Goal: Transaction & Acquisition: Purchase product/service

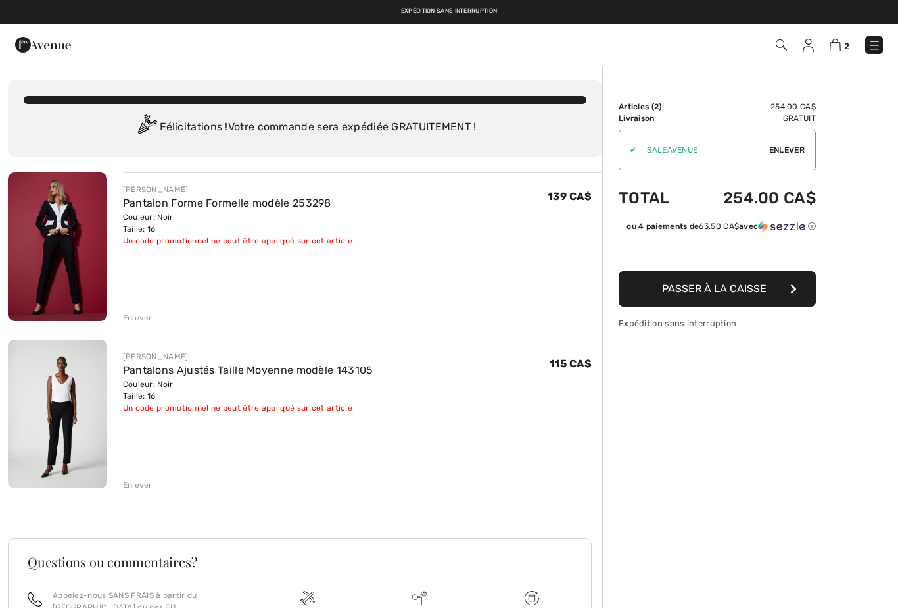
click at [142, 315] on div "Enlever" at bounding box center [138, 318] width 30 height 12
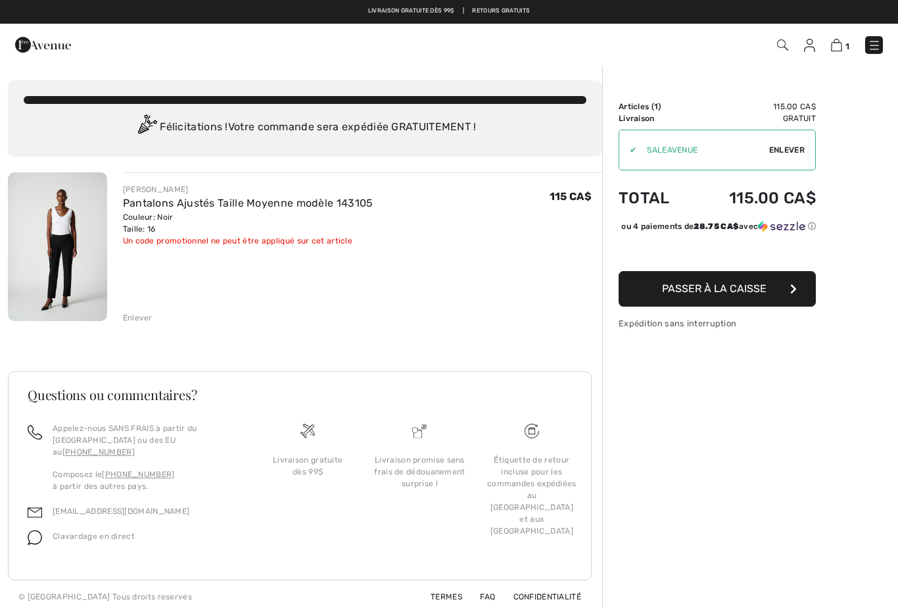
click at [809, 48] on img at bounding box center [809, 45] width 11 height 13
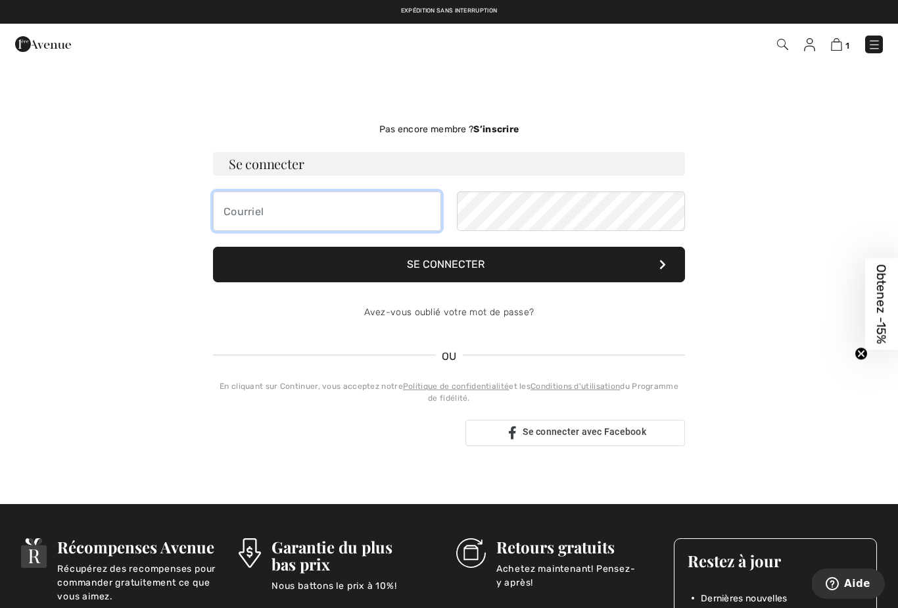
type input "cachou2005@hotmail.com"
click at [449, 264] on button "Se connecter" at bounding box center [449, 265] width 472 height 36
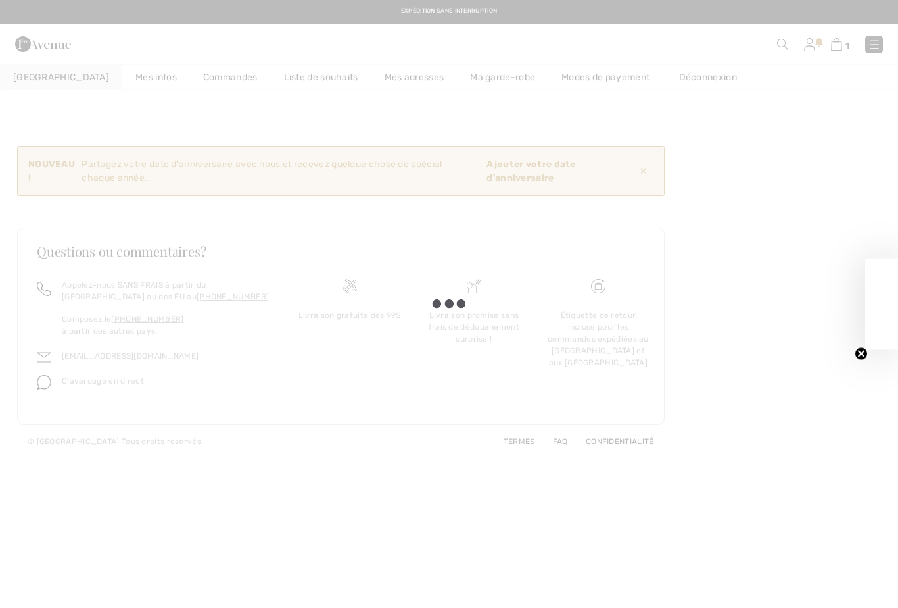
checkbox input "true"
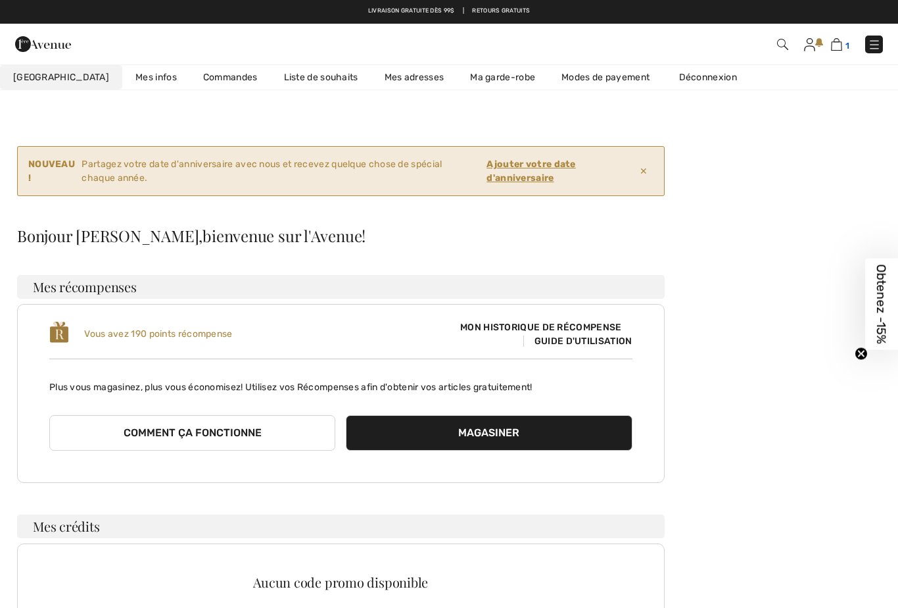
click at [835, 45] on img at bounding box center [836, 44] width 11 height 12
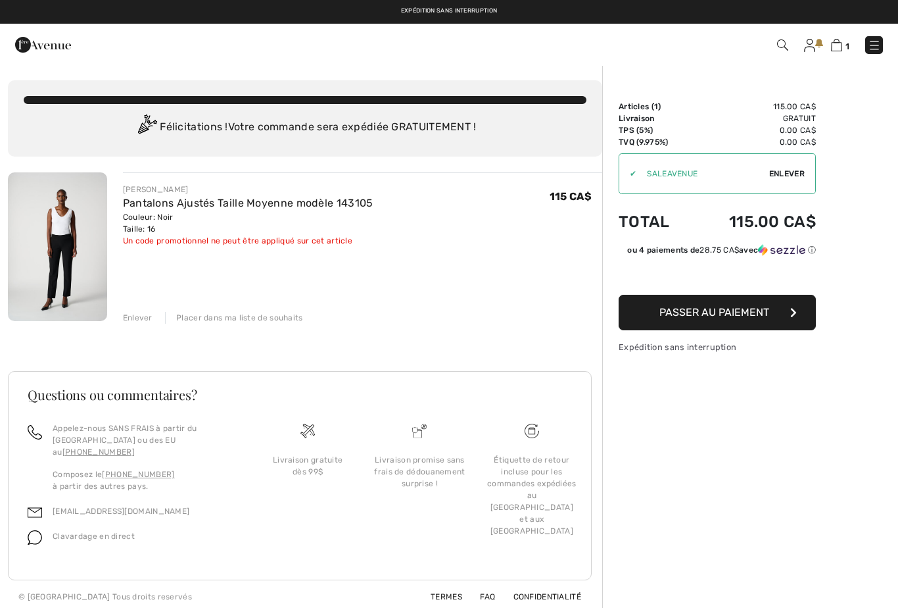
click at [787, 312] on button "Passer au paiement" at bounding box center [717, 313] width 197 height 36
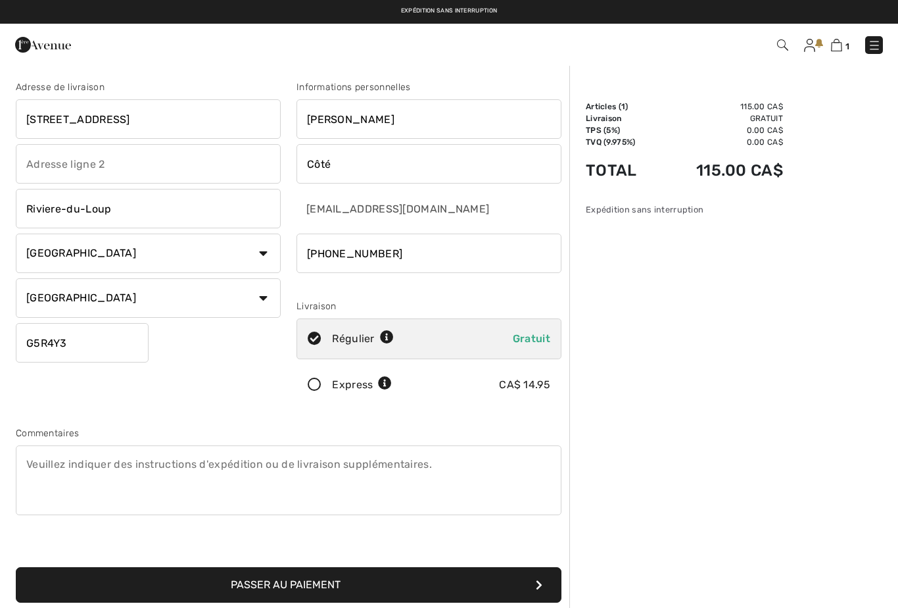
click at [148, 126] on input "[STREET_ADDRESS]" at bounding box center [148, 118] width 265 height 39
type input "7"
type input "727 de sienne"
type input "R"
type input "Trois-Rivieres"
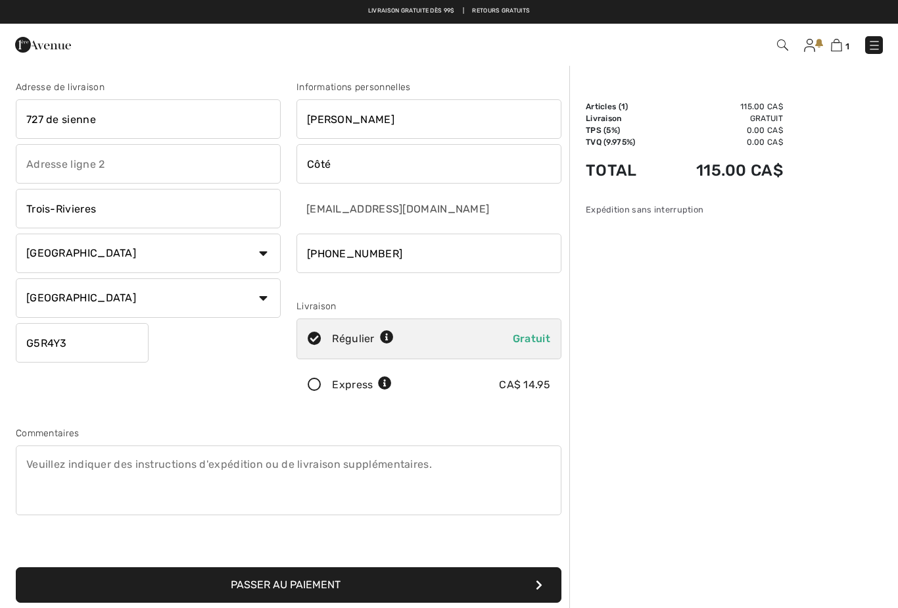
click at [111, 348] on input "G5R4Y3" at bounding box center [82, 342] width 133 height 39
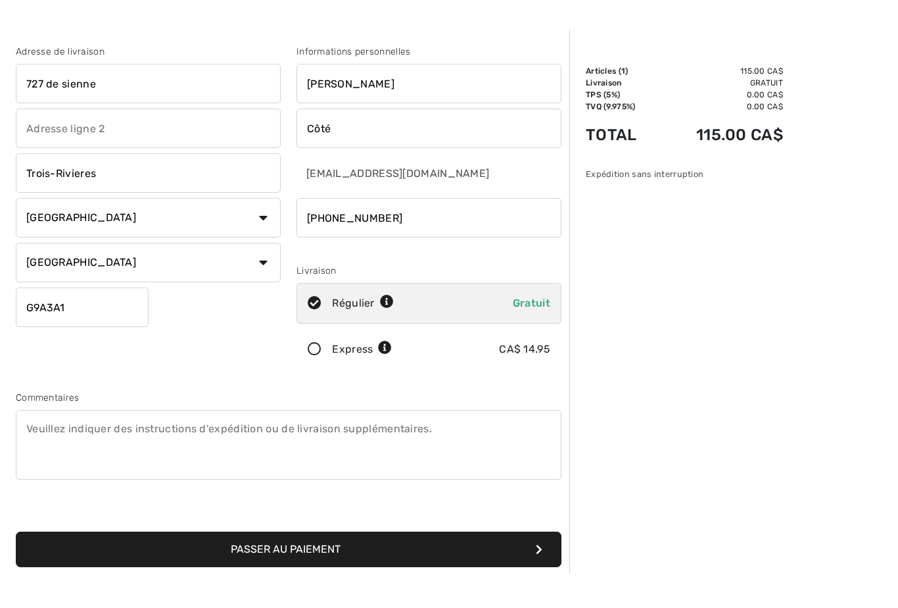
type input "G9A3A1"
click at [362, 567] on button "Passer au paiement" at bounding box center [289, 585] width 546 height 36
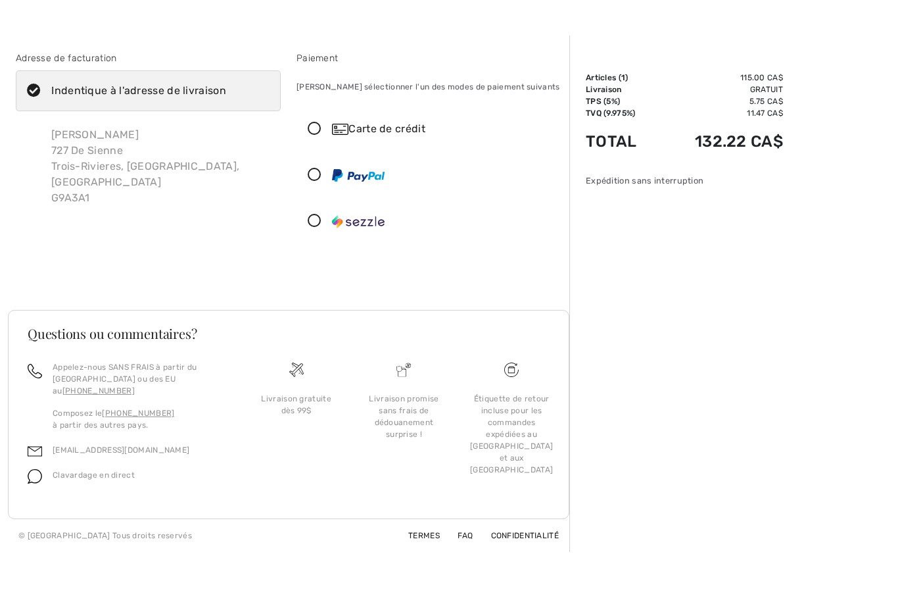
scroll to position [8, 0]
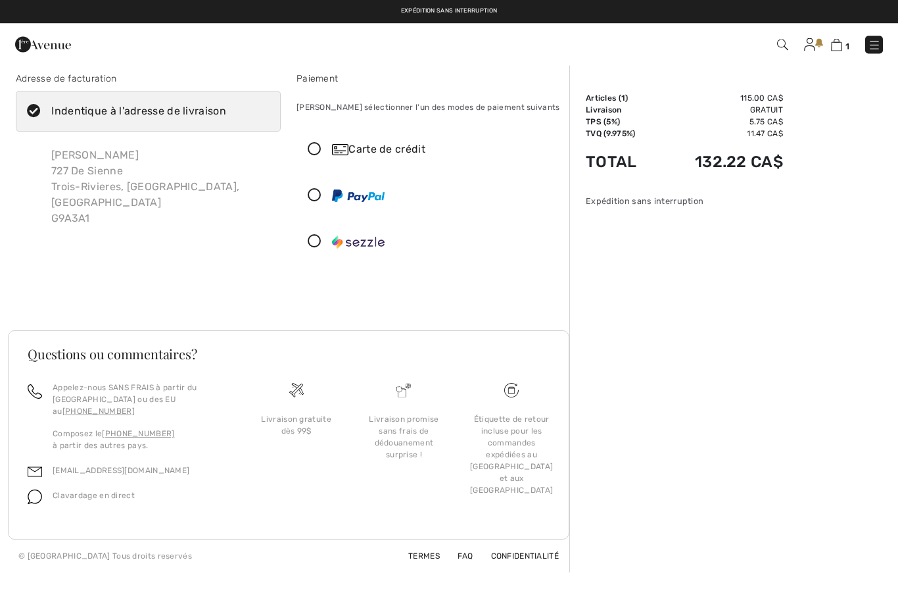
click at [322, 150] on icon at bounding box center [314, 150] width 35 height 14
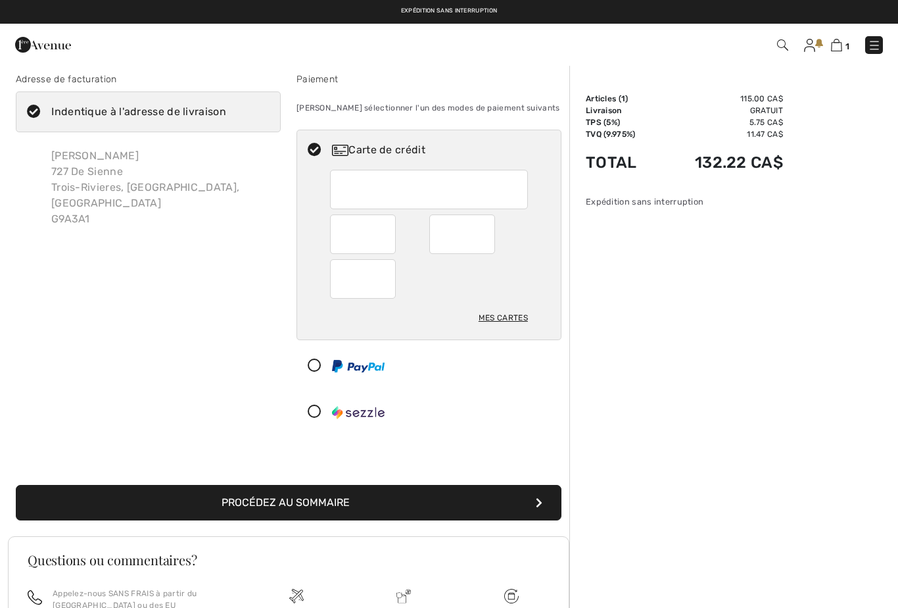
click at [465, 502] on button "Procédez au sommaire" at bounding box center [289, 503] width 546 height 36
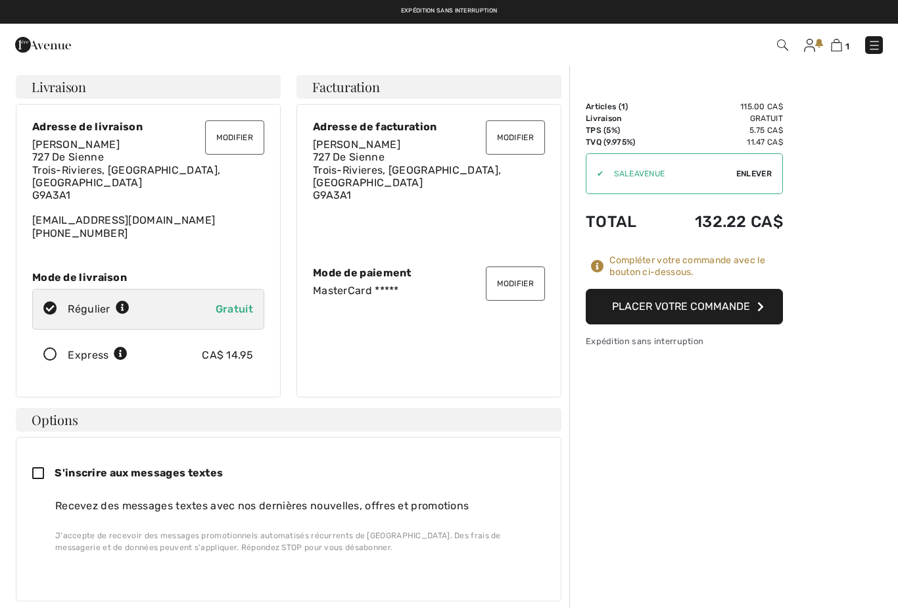
click at [675, 301] on button "Placer votre commande" at bounding box center [684, 307] width 197 height 36
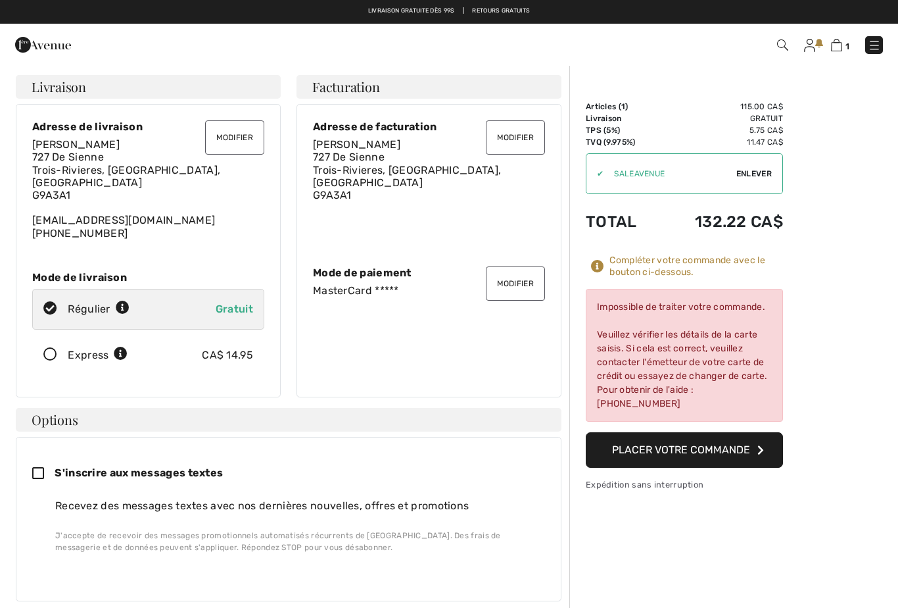
click at [646, 500] on div "Sommaire Description Articles ( 1 ) 115.00 CA$ Code promo 0.00 CA$ Livraison Gr…" at bounding box center [733, 607] width 329 height 1086
click at [702, 440] on button "Placer votre commande" at bounding box center [684, 450] width 197 height 36
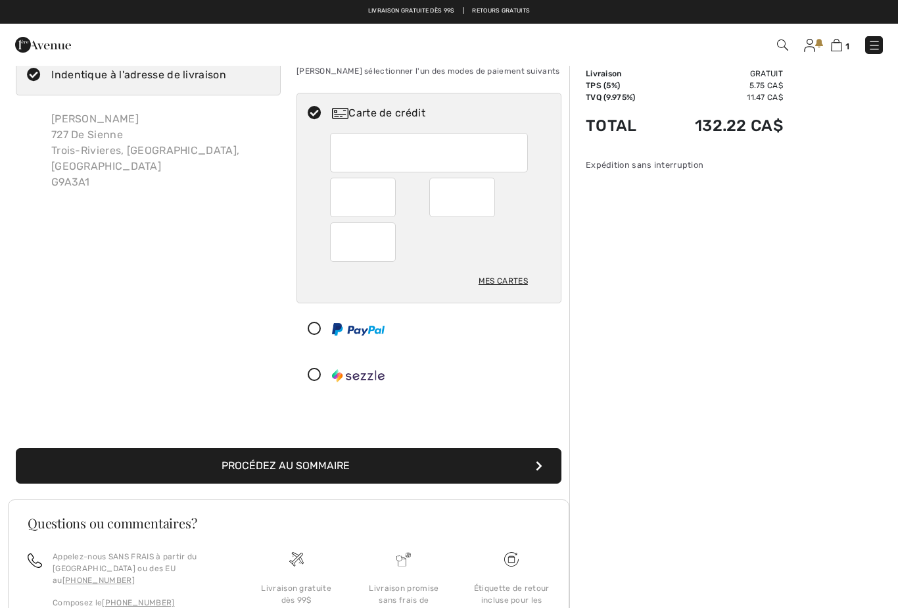
scroll to position [44, 0]
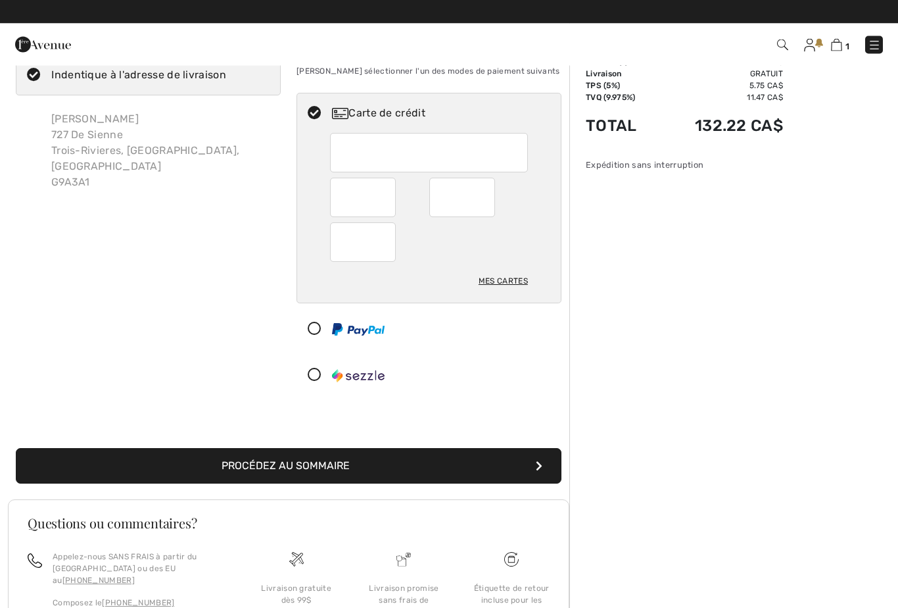
click at [454, 448] on button "Procédez au sommaire" at bounding box center [289, 466] width 546 height 36
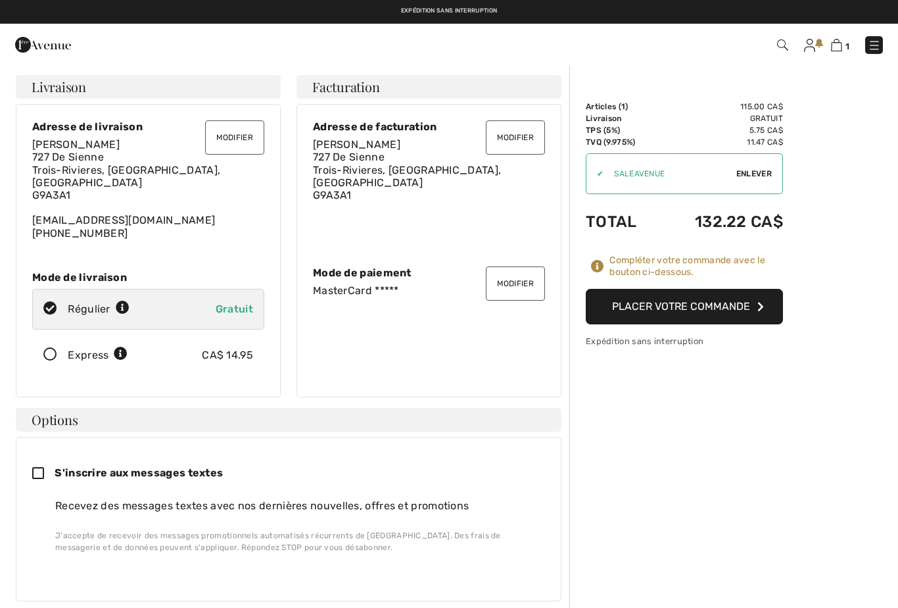
click at [748, 304] on button "Placer votre commande" at bounding box center [684, 307] width 197 height 36
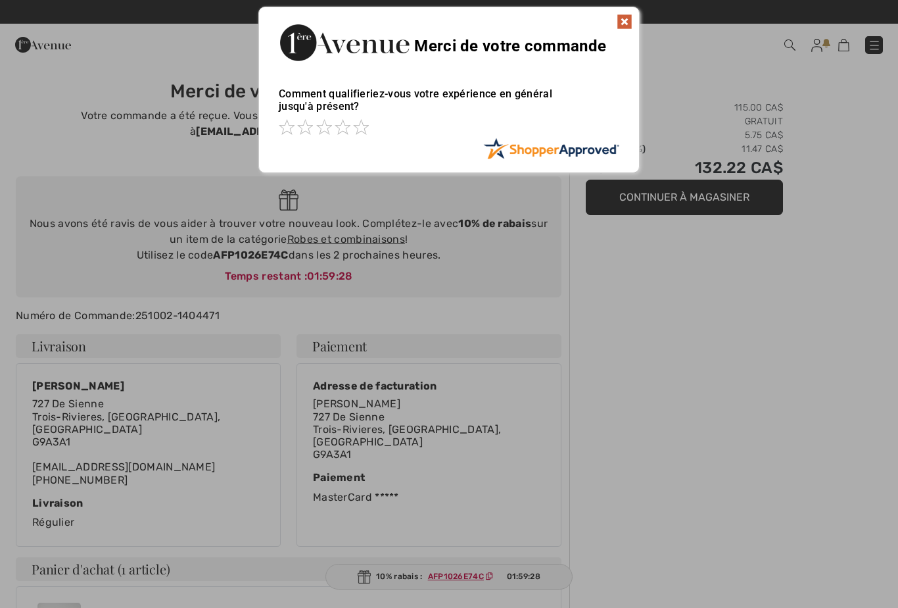
click at [625, 22] on img at bounding box center [625, 22] width 16 height 16
